Goal: Transaction & Acquisition: Subscribe to service/newsletter

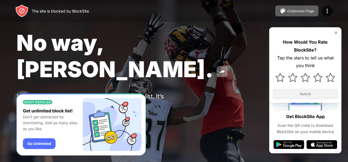
click at [48, 116] on div "Password Protection" at bounding box center [64, 118] width 38 height 4
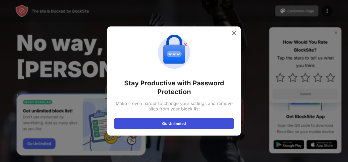
click at [139, 124] on button "Go Unlimited" at bounding box center [174, 123] width 120 height 11
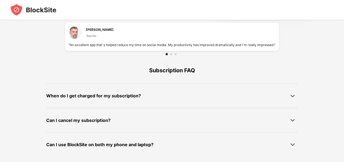
scroll to position [398, 0]
click at [92, 98] on div "When do I get charged for my subscription?" at bounding box center [93, 96] width 95 height 8
click at [295, 95] on div at bounding box center [292, 95] width 11 height 11
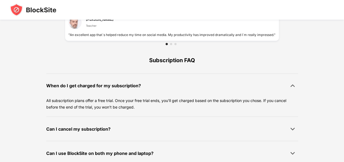
scroll to position [408, 0]
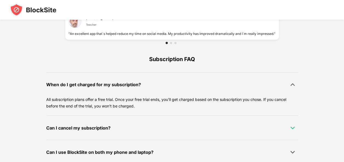
click at [292, 126] on img at bounding box center [292, 127] width 5 height 5
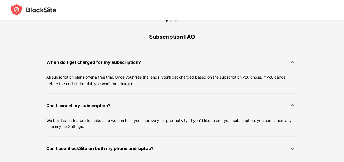
scroll to position [435, 0]
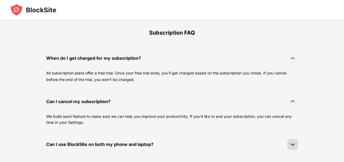
click at [292, 139] on div at bounding box center [292, 144] width 11 height 11
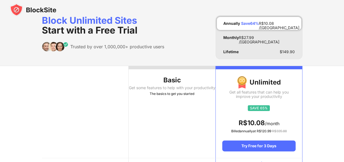
scroll to position [0, 0]
